Goal: Find specific page/section: Find specific page/section

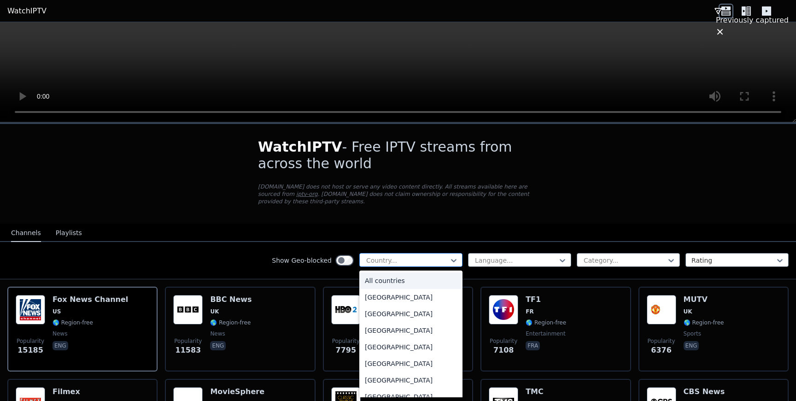
click at [400, 263] on div at bounding box center [407, 260] width 84 height 9
click at [592, 260] on div at bounding box center [625, 260] width 84 height 9
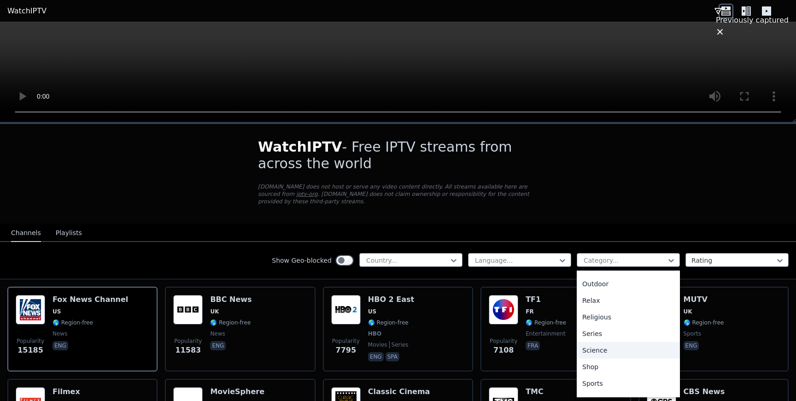
scroll to position [304, 0]
click at [591, 375] on div "Sports" at bounding box center [628, 375] width 103 height 17
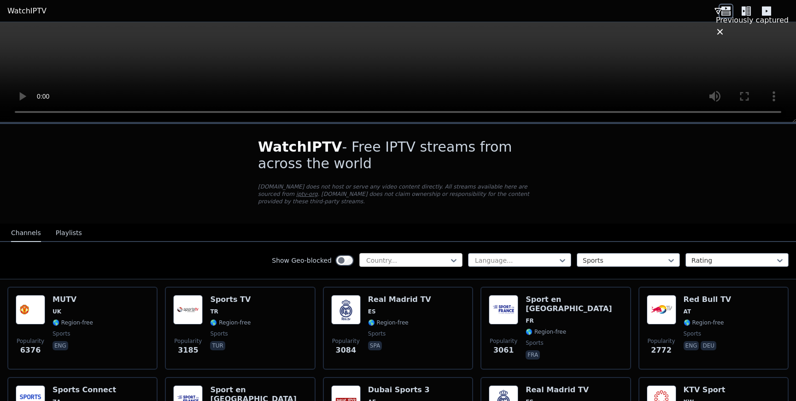
click at [440, 263] on div at bounding box center [407, 260] width 84 height 9
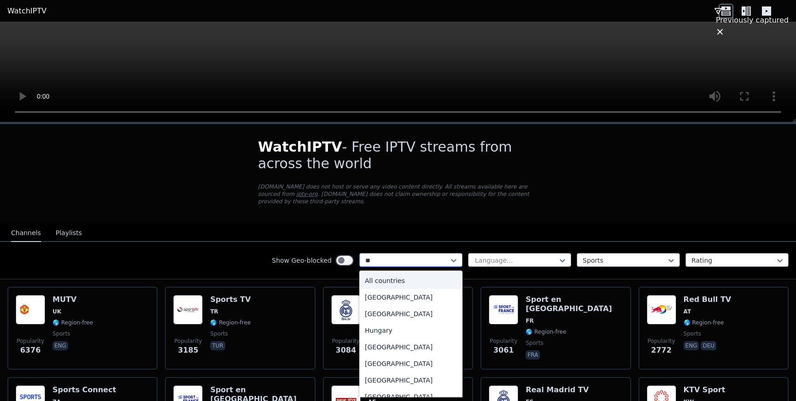
type input "***"
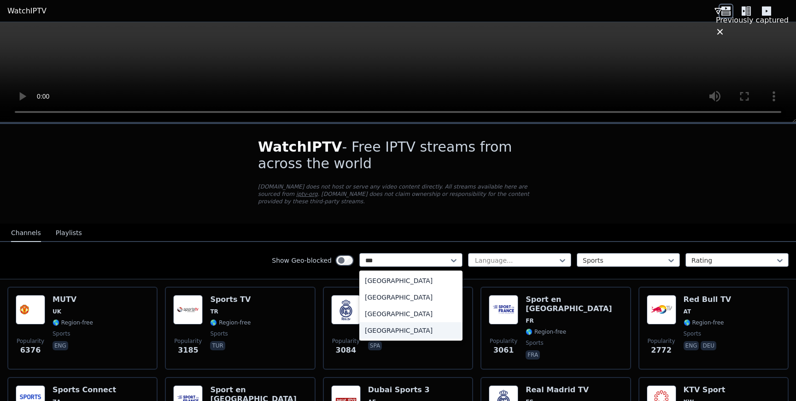
click at [404, 327] on div "[GEOGRAPHIC_DATA]" at bounding box center [410, 330] width 103 height 17
